Goal: Transaction & Acquisition: Purchase product/service

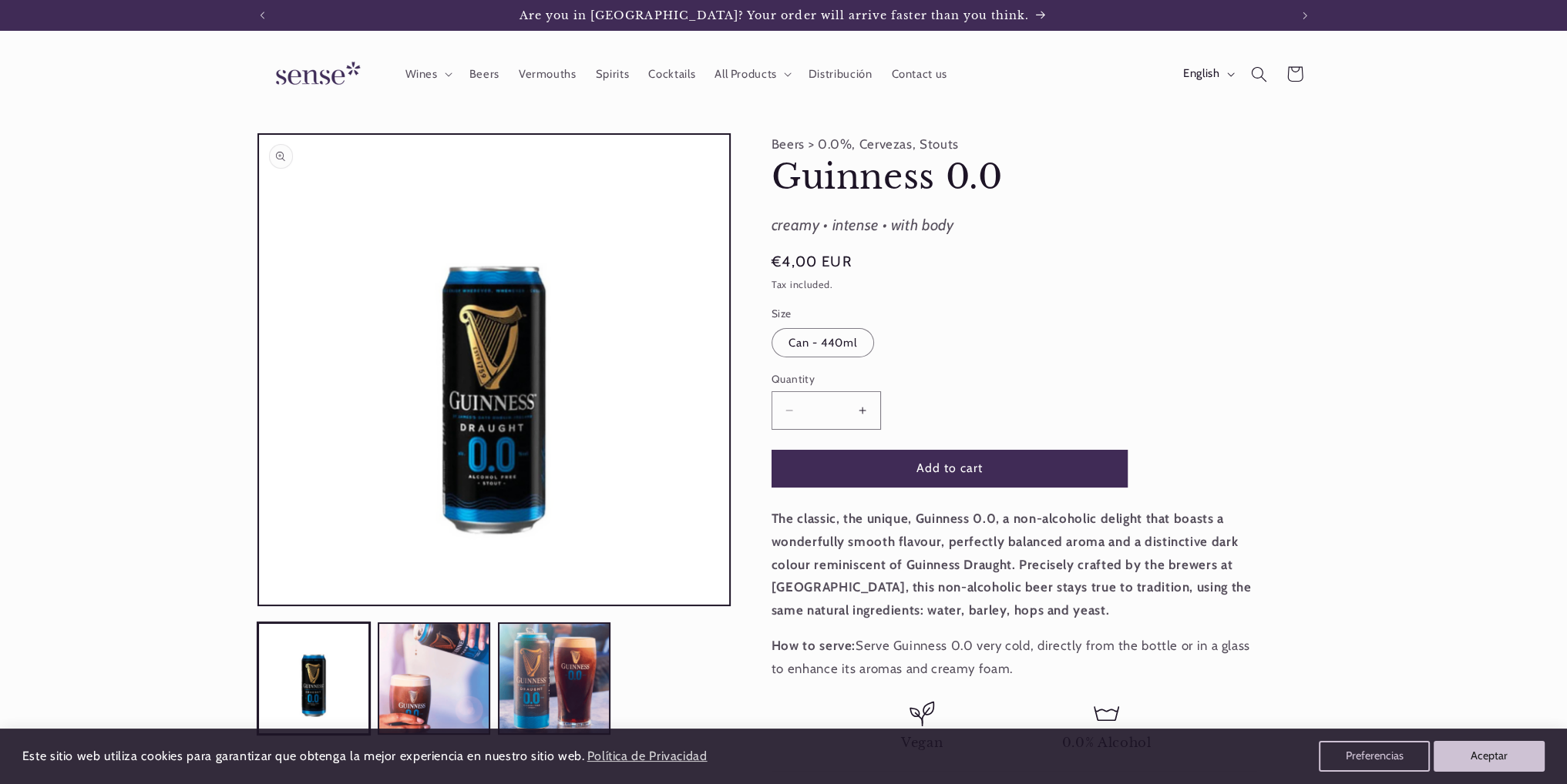
drag, startPoint x: 833, startPoint y: 401, endPoint x: 572, endPoint y: 401, distance: 261.0
click at [572, 401] on div "Skip to product information Open media 1 in modal Open media 2 in modal Open me…" at bounding box center [784, 474] width 1052 height 680
click at [1108, 422] on div "Decrease quantity for Guinness 0.0 ** Increase quantity for Guinness 0.0" at bounding box center [949, 410] width 356 height 38
click at [945, 466] on button "Add to cart" at bounding box center [949, 469] width 356 height 38
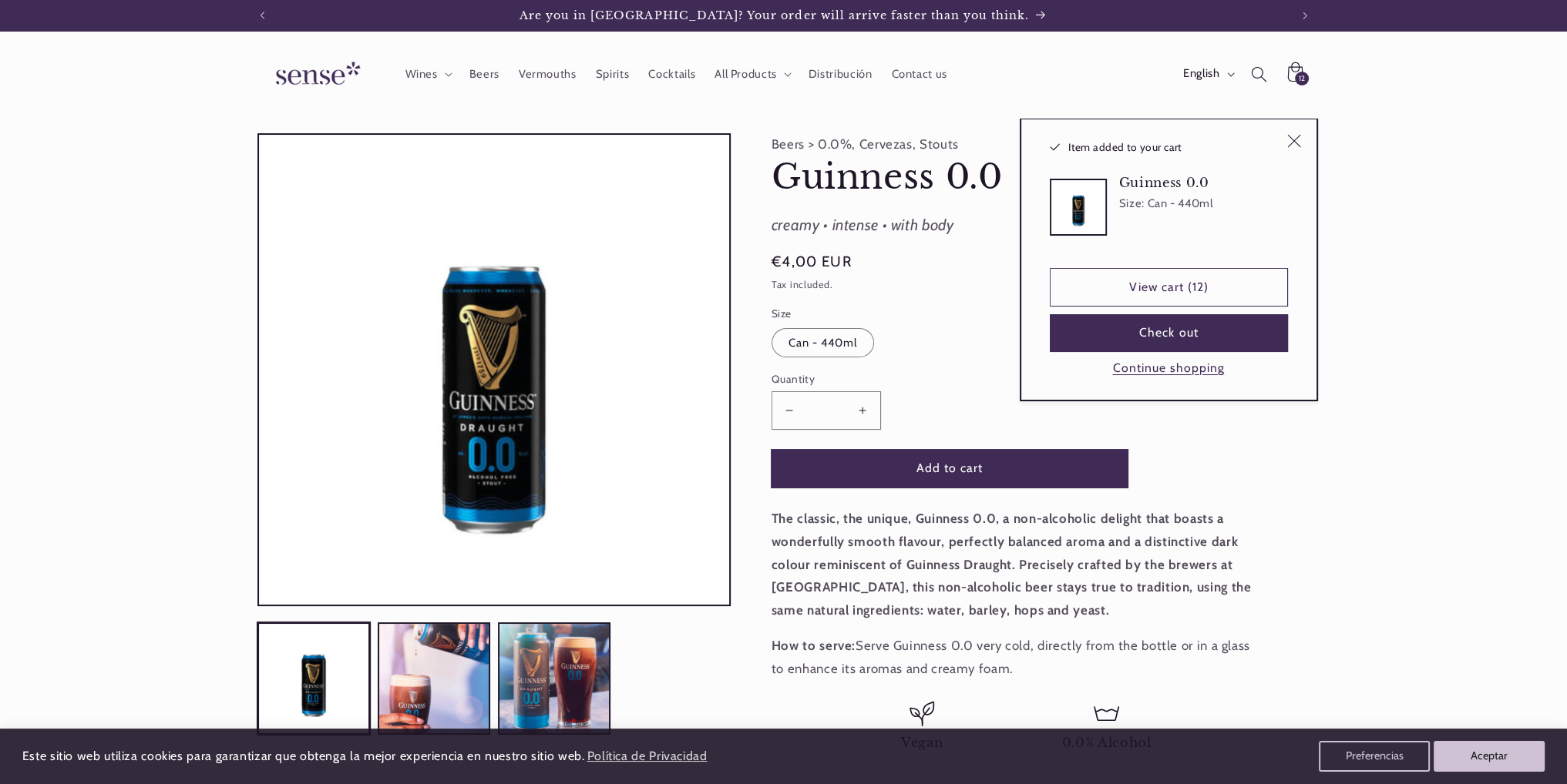
type input "*"
click at [1144, 337] on button "Check out" at bounding box center [1169, 333] width 239 height 38
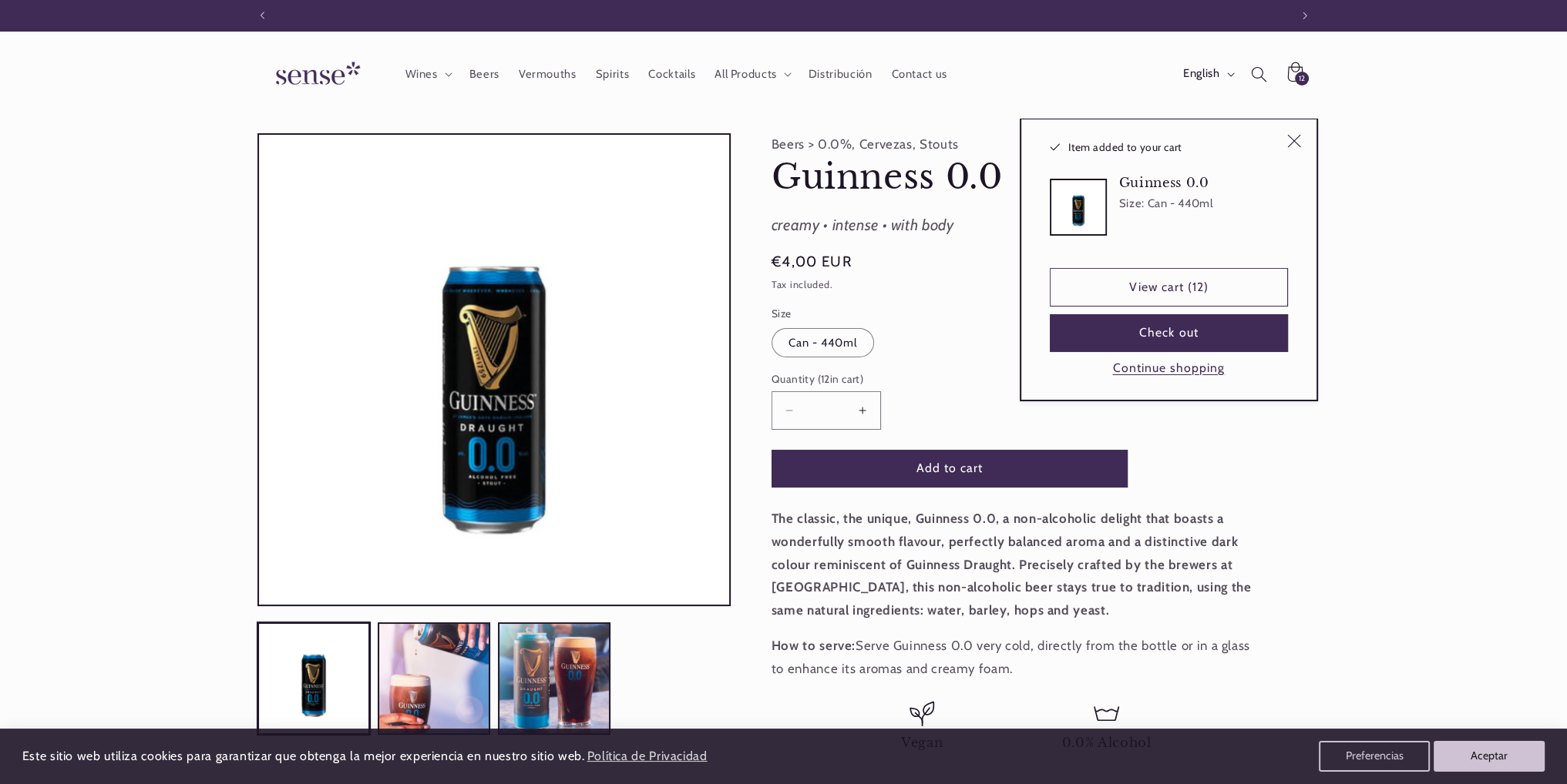
scroll to position [0, 0]
click at [1295, 141] on use "Close" at bounding box center [1295, 141] width 14 height 14
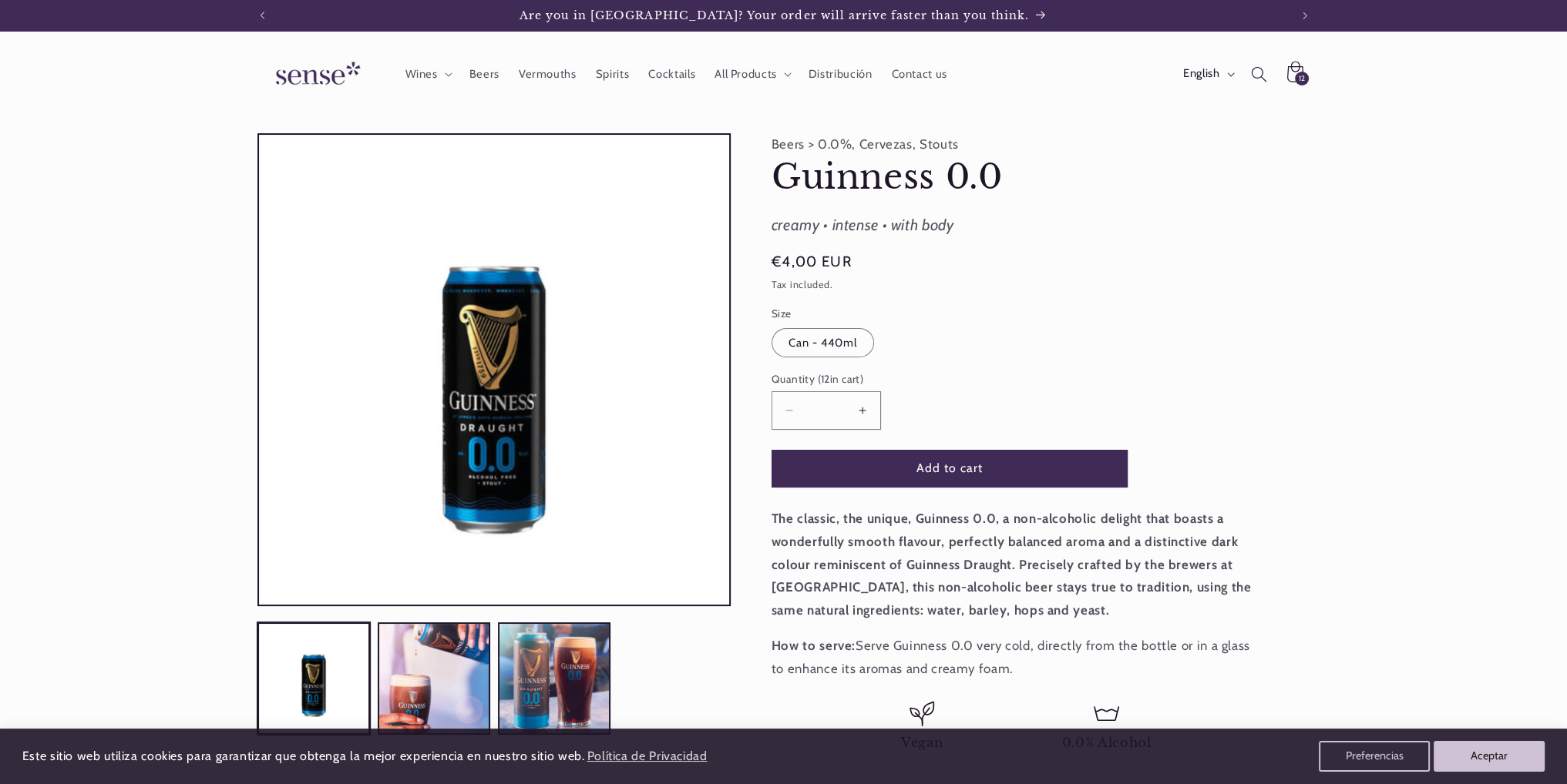
click at [1294, 86] on icon at bounding box center [1295, 75] width 38 height 38
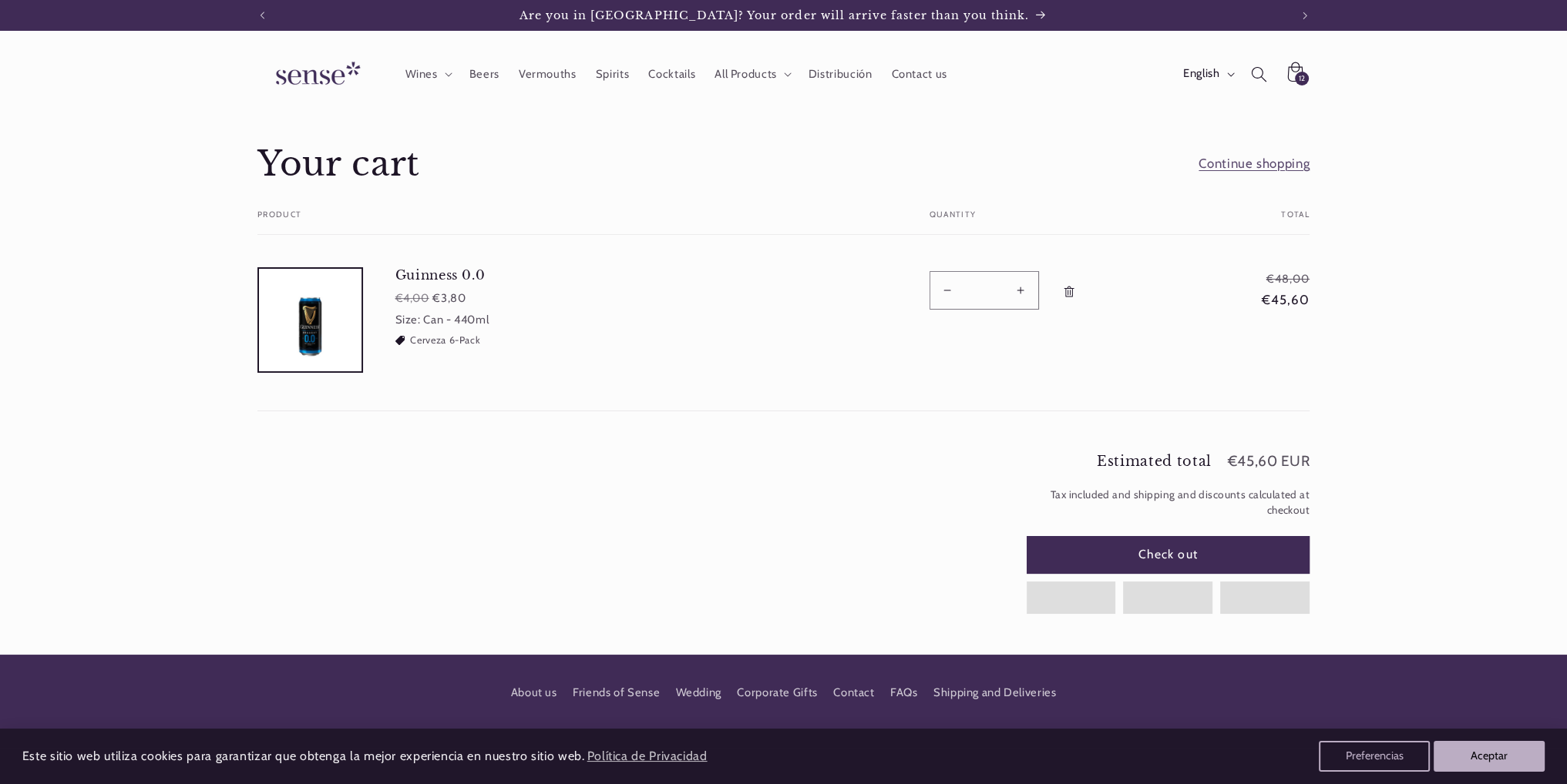
click at [1058, 286] on link "Remove Guinness 0.0 - Can - 440ml" at bounding box center [1070, 291] width 29 height 41
